Goal: Information Seeking & Learning: Learn about a topic

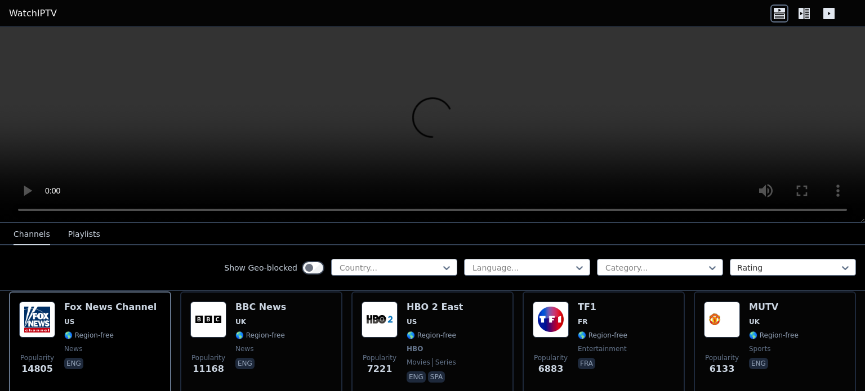
scroll to position [122, 0]
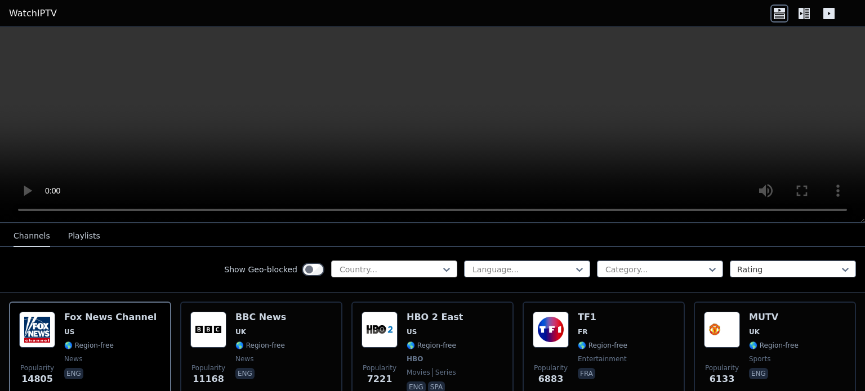
click at [346, 270] on div at bounding box center [389, 269] width 102 height 11
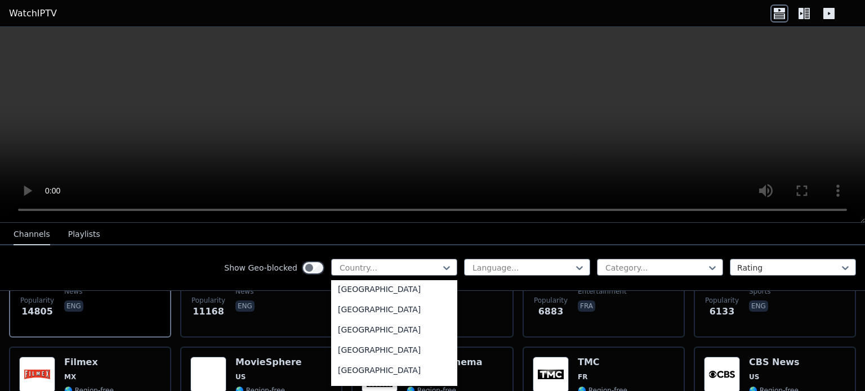
scroll to position [653, 0]
click at [374, 314] on div "[GEOGRAPHIC_DATA]" at bounding box center [394, 308] width 126 height 20
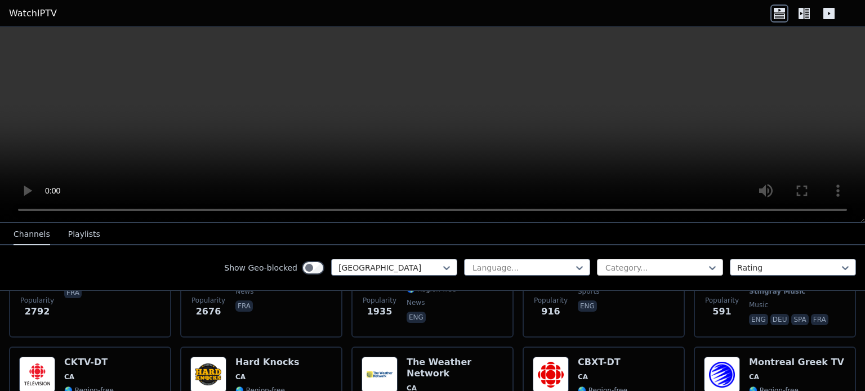
click at [658, 269] on div at bounding box center [655, 267] width 102 height 11
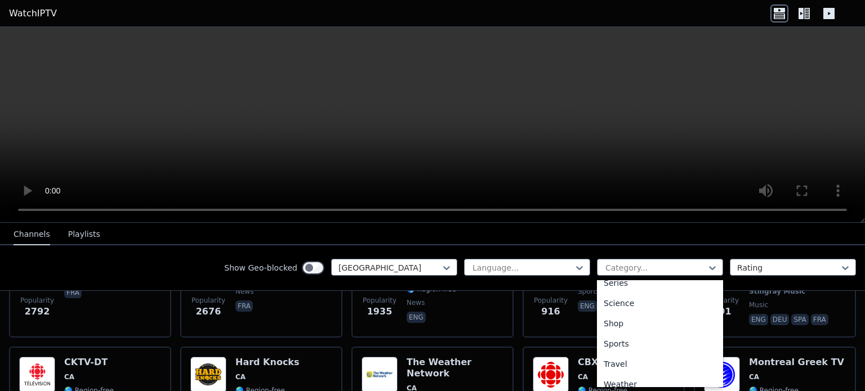
scroll to position [444, 0]
click at [637, 331] on div "Sports" at bounding box center [660, 335] width 126 height 20
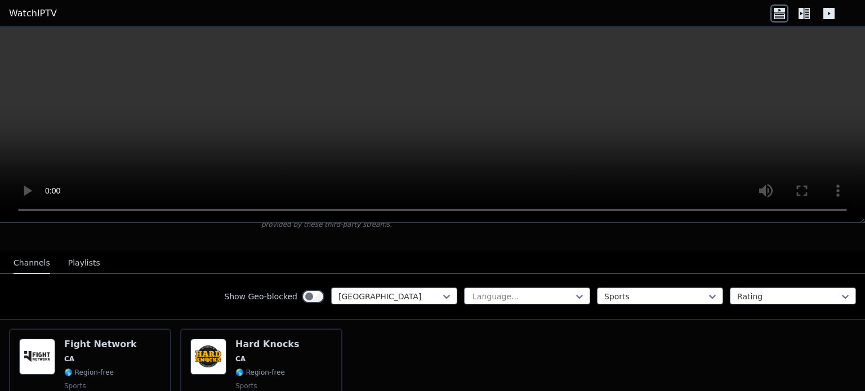
scroll to position [94, 0]
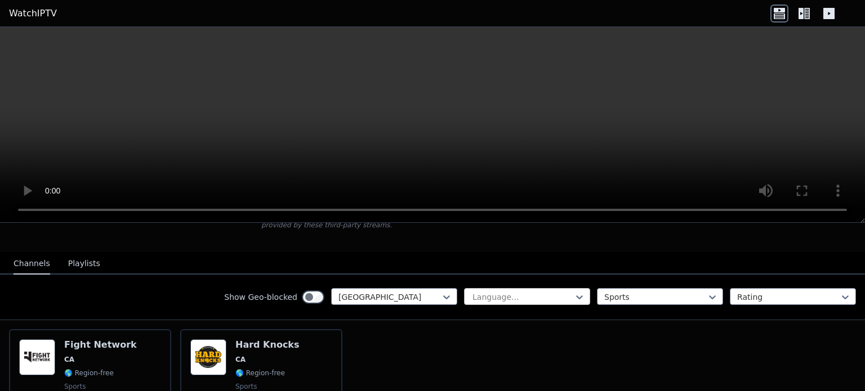
click at [545, 296] on div at bounding box center [522, 297] width 102 height 11
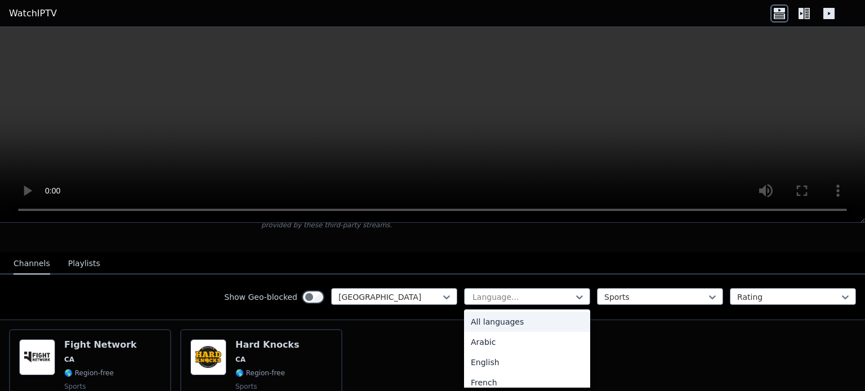
click at [636, 305] on div "Show Geo-blocked Canada 22 results available. Use Up and Down to choose options…" at bounding box center [432, 298] width 865 height 46
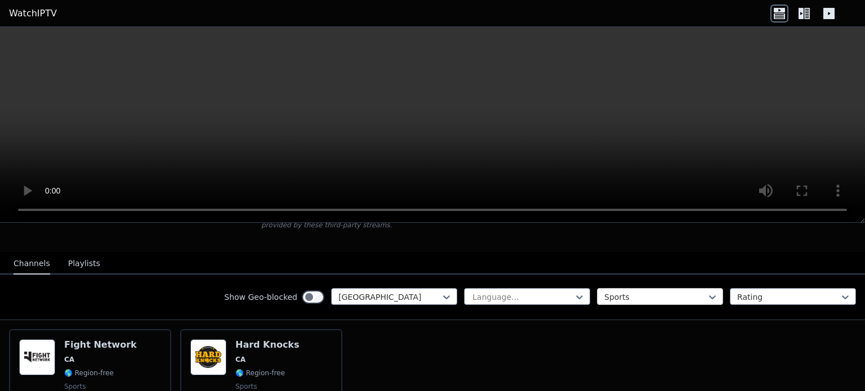
click at [653, 292] on div at bounding box center [655, 297] width 102 height 11
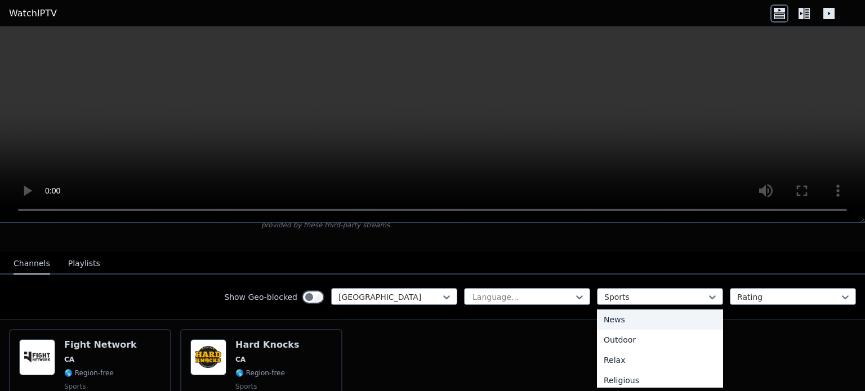
scroll to position [0, 0]
click at [637, 322] on div "All categories" at bounding box center [660, 322] width 126 height 20
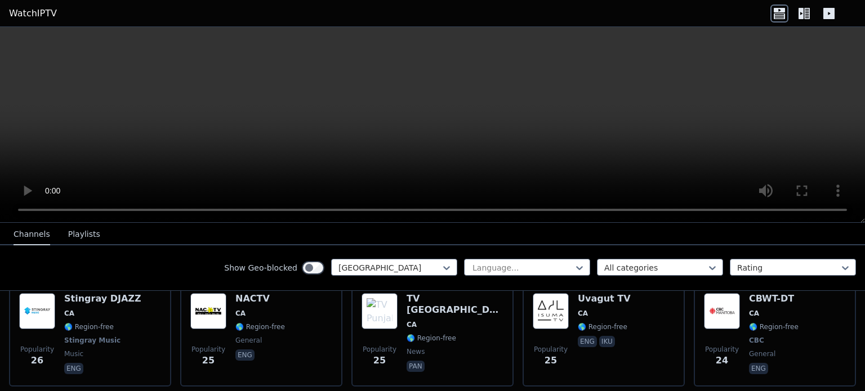
scroll to position [2187, 0]
